Goal: Task Accomplishment & Management: Manage account settings

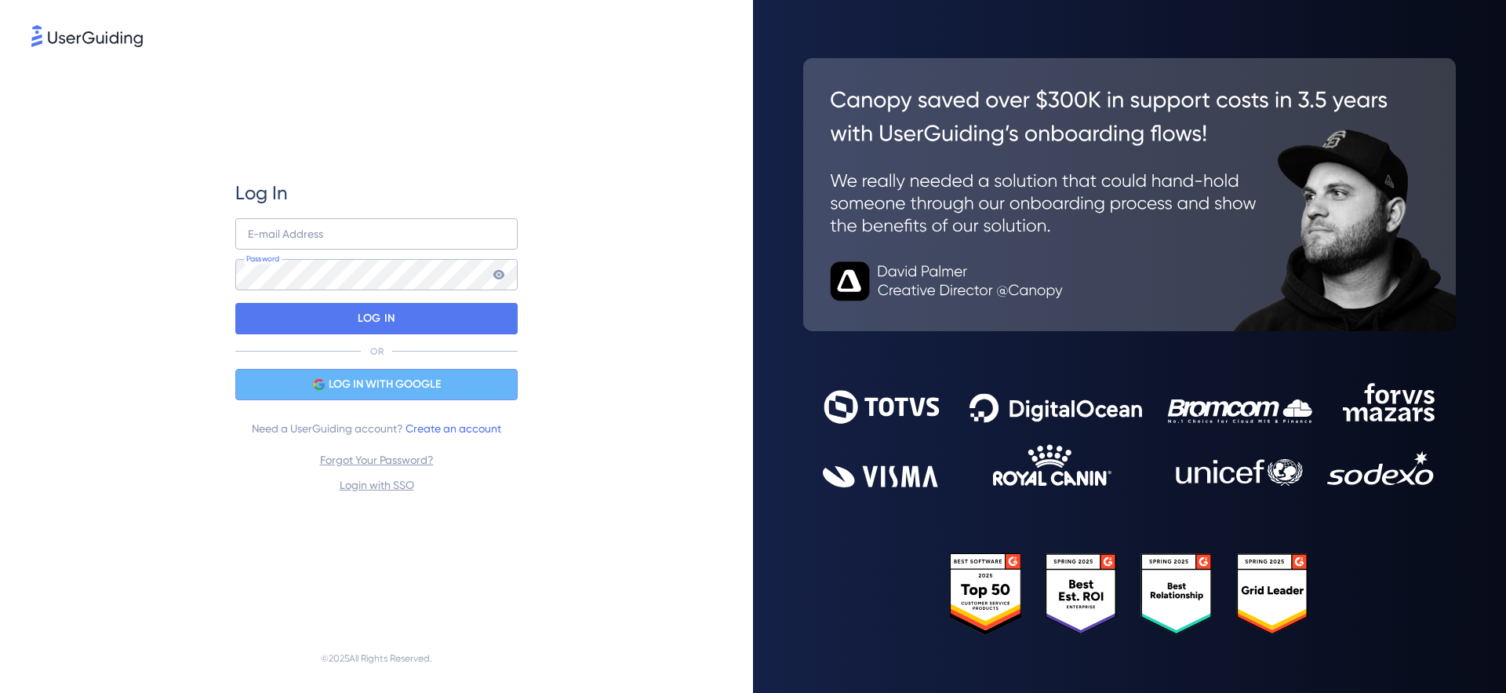
click at [365, 380] on span "LOG IN WITH GOOGLE" at bounding box center [385, 384] width 112 height 19
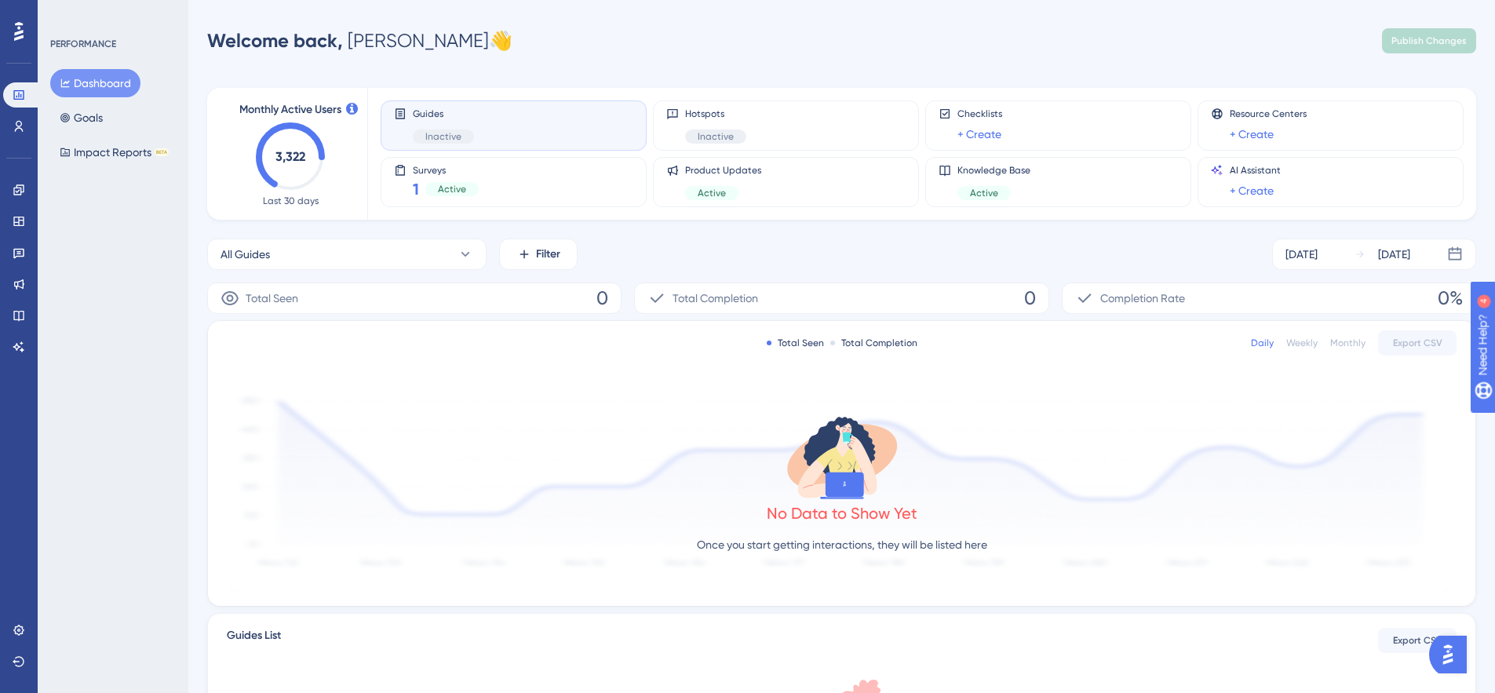
click at [19, 19] on div at bounding box center [18, 31] width 25 height 25
click at [13, 633] on link at bounding box center [19, 629] width 13 height 25
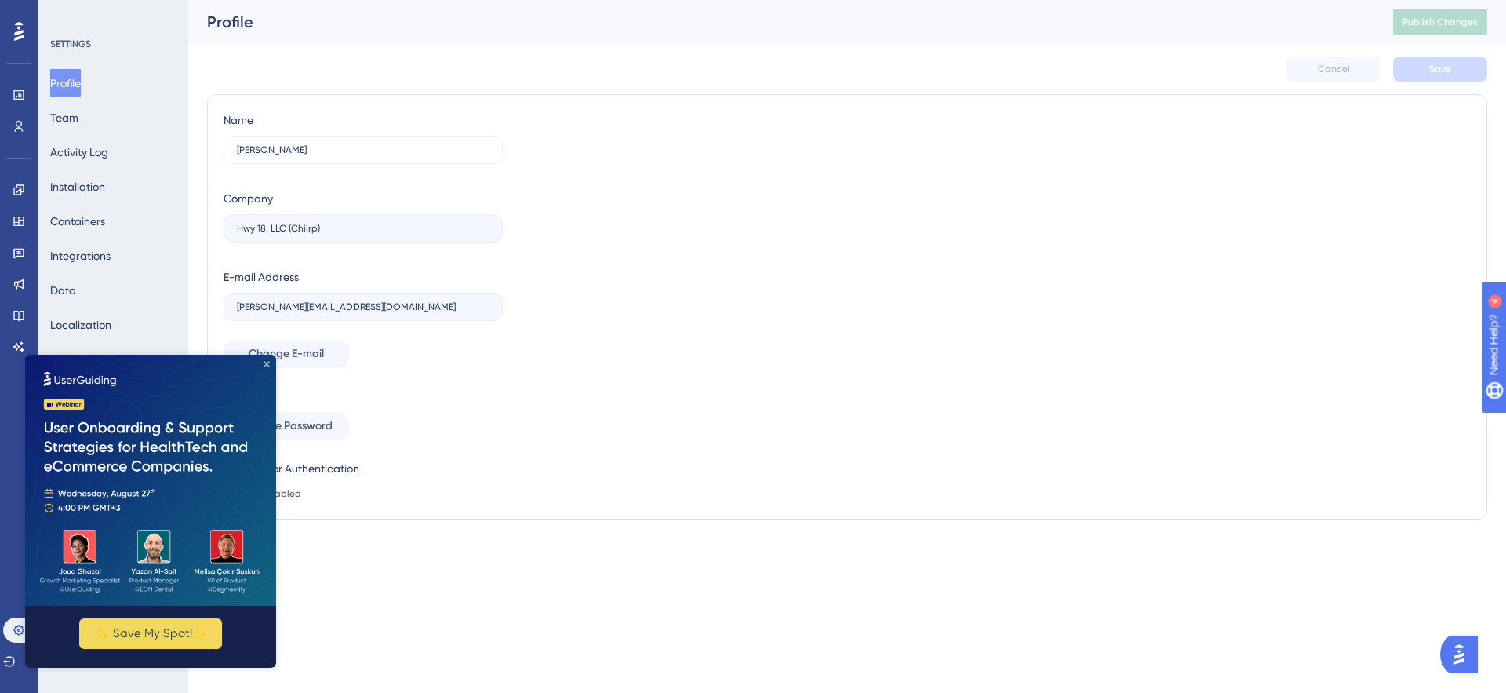
drag, startPoint x: 267, startPoint y: 364, endPoint x: 278, endPoint y: 719, distance: 354.8
click at [267, 364] on icon "Close Preview" at bounding box center [267, 364] width 6 height 6
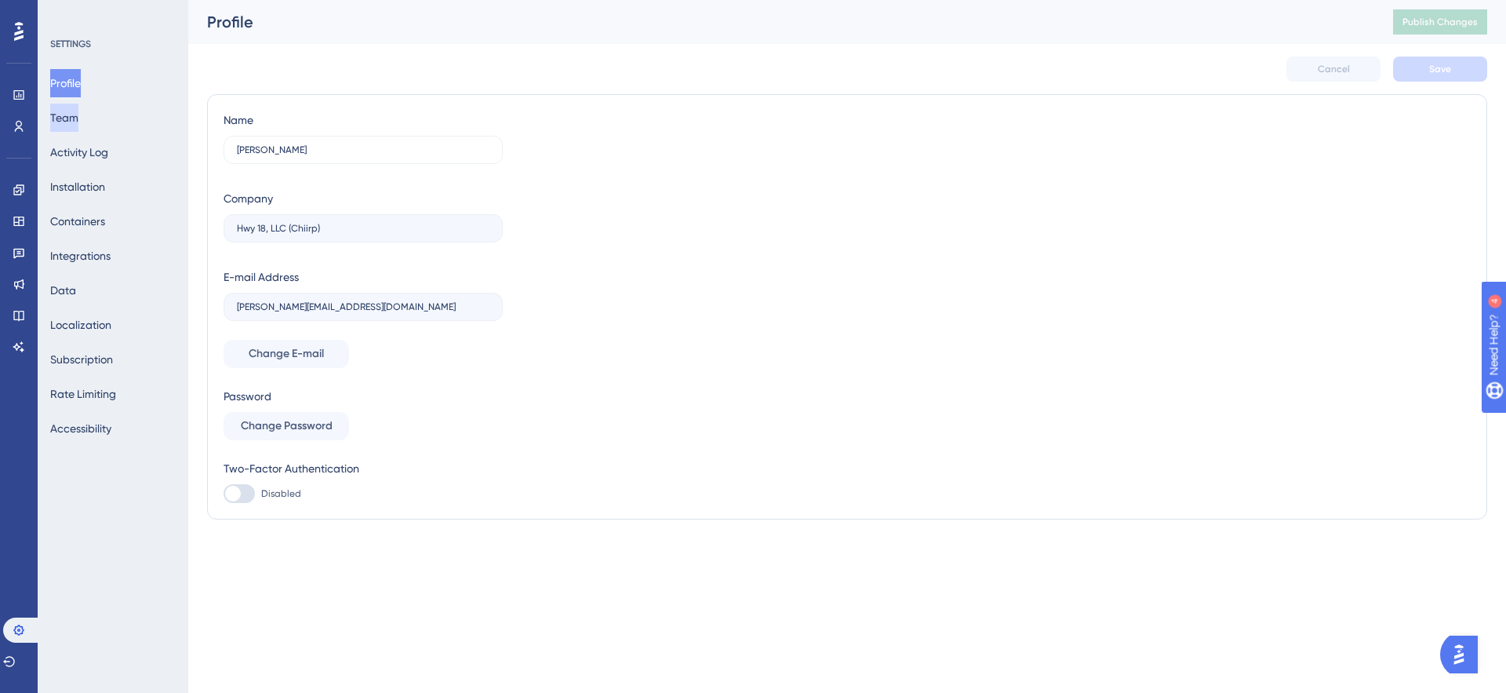
click at [73, 120] on button "Team" at bounding box center [64, 118] width 28 height 28
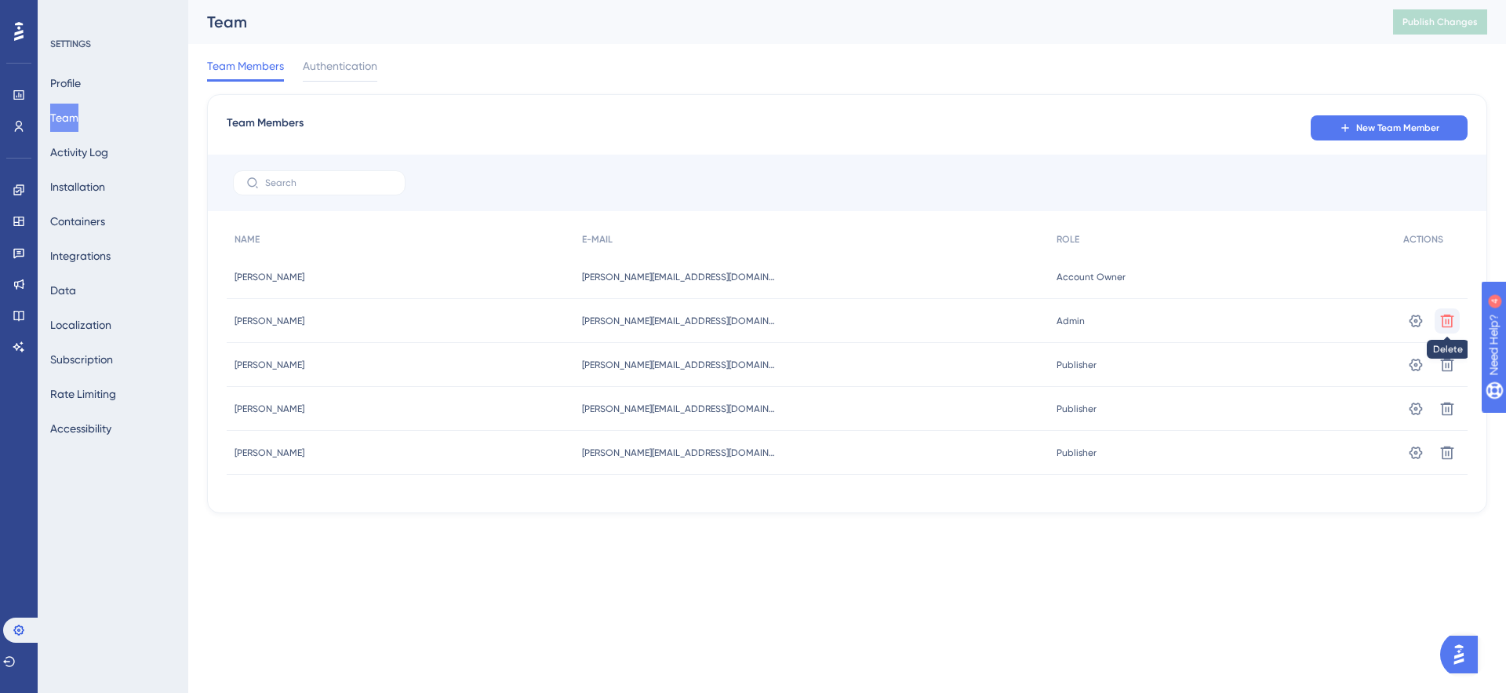
click at [1451, 322] on icon at bounding box center [1448, 321] width 16 height 16
